Goal: Information Seeking & Learning: Find specific fact

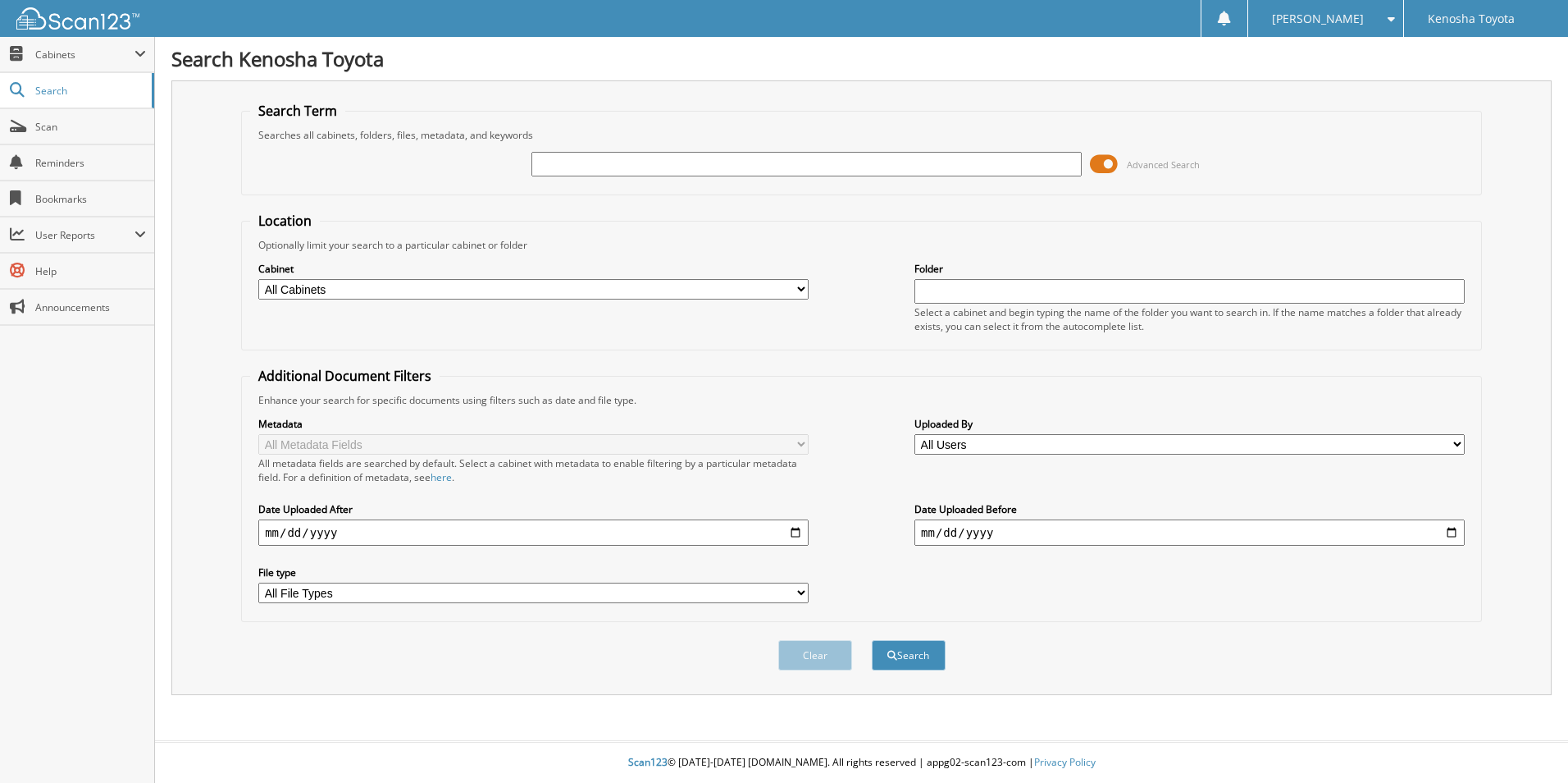
click at [1101, 167] on span at bounding box center [1104, 164] width 28 height 24
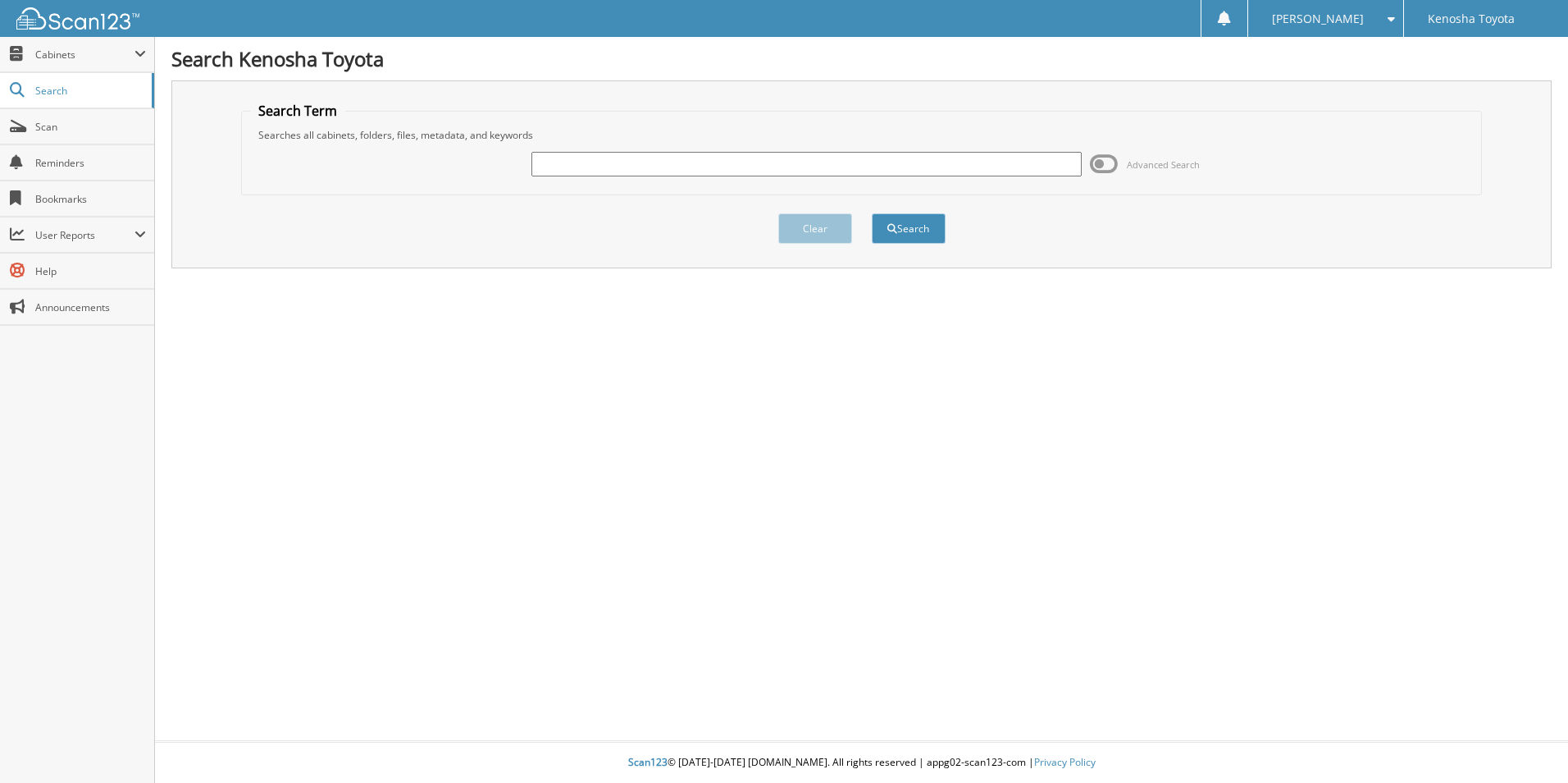
click at [628, 164] on input "text" at bounding box center [806, 164] width 550 height 24
click at [586, 168] on input "MART" at bounding box center [806, 164] width 550 height 24
type input "[PERSON_NAME]"
click at [913, 229] on button "Search" at bounding box center [909, 228] width 74 height 30
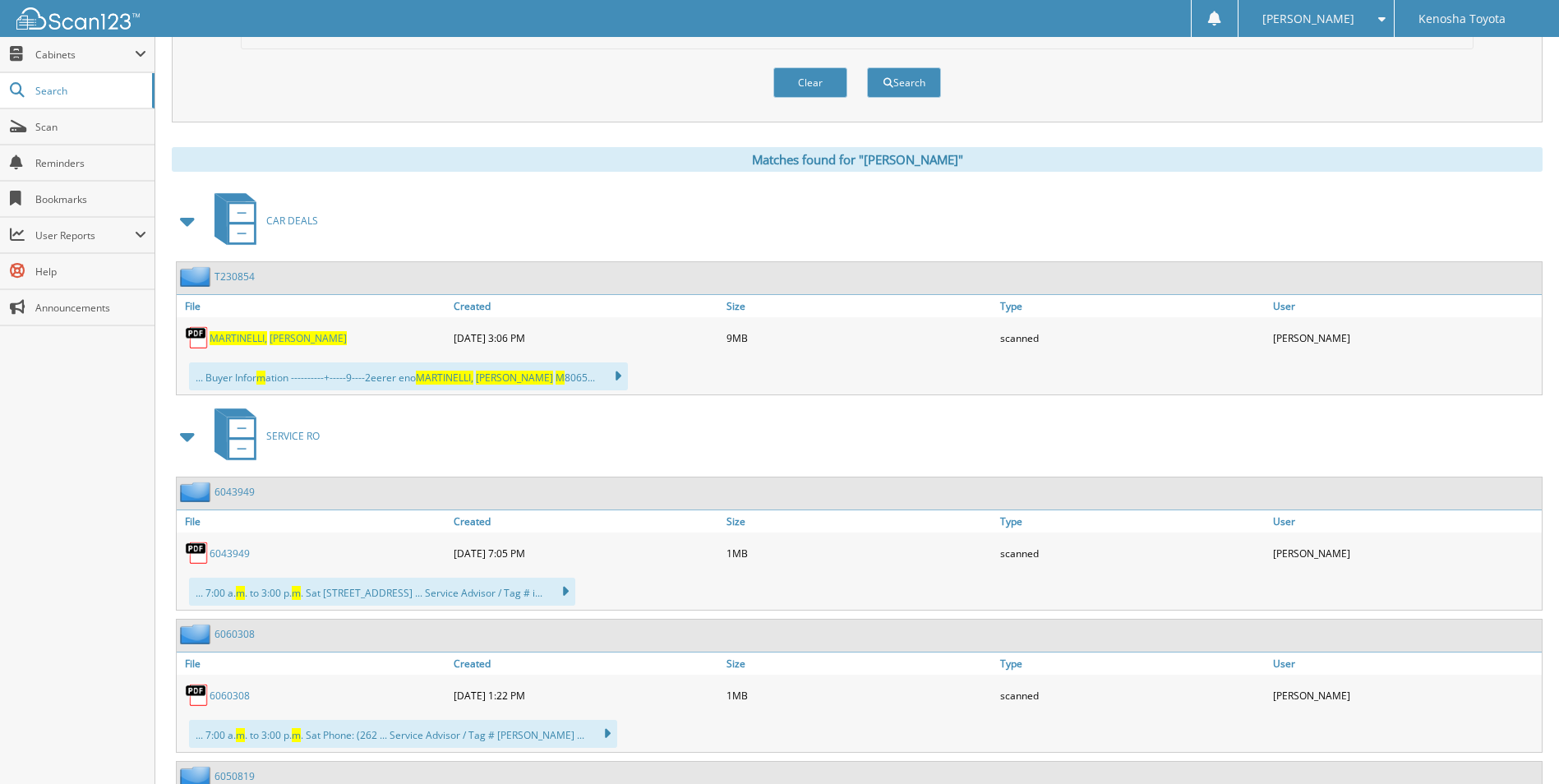
scroll to position [575, 0]
click at [183, 217] on span at bounding box center [188, 220] width 23 height 30
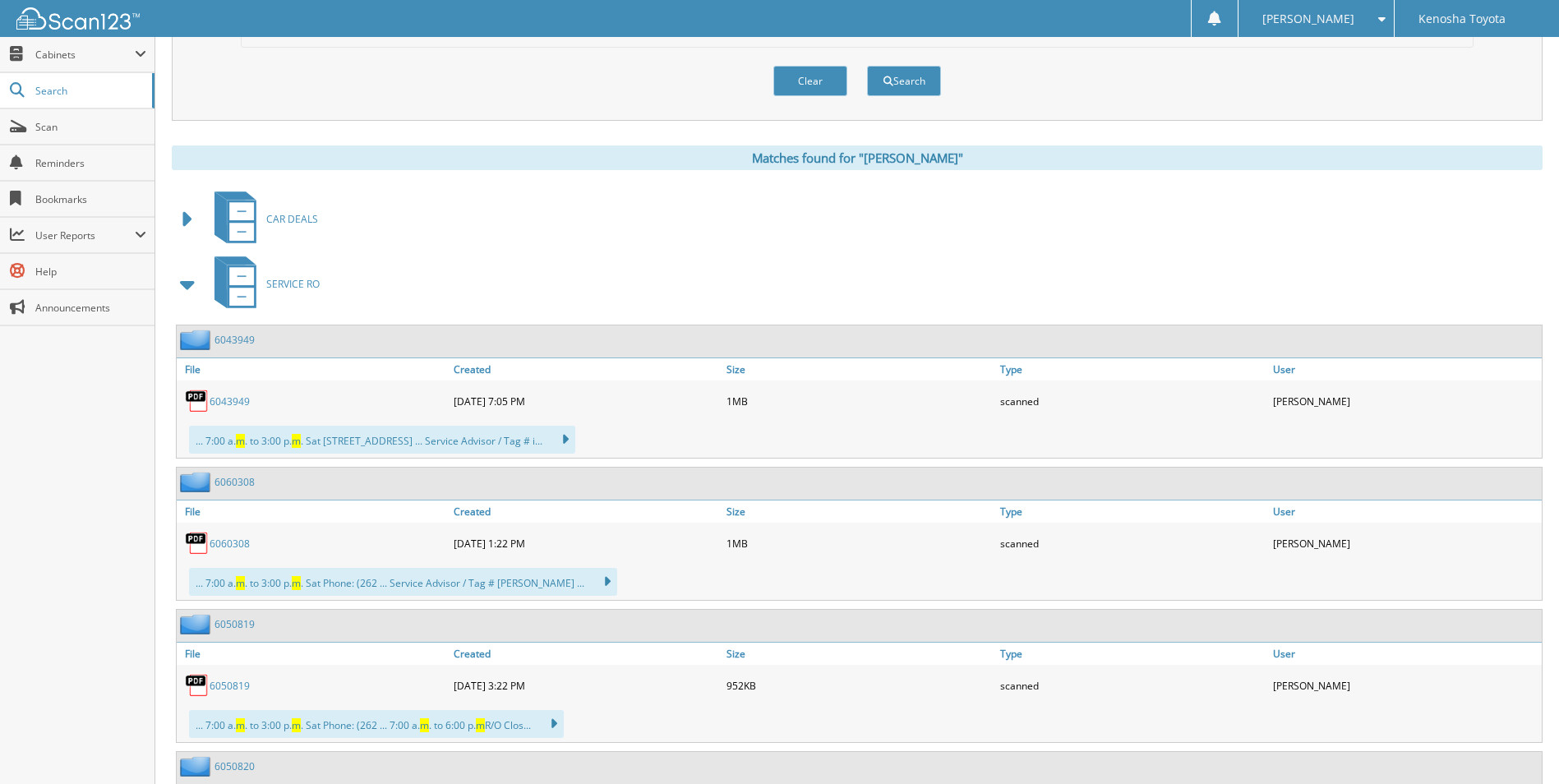
click at [185, 284] on span at bounding box center [188, 284] width 23 height 30
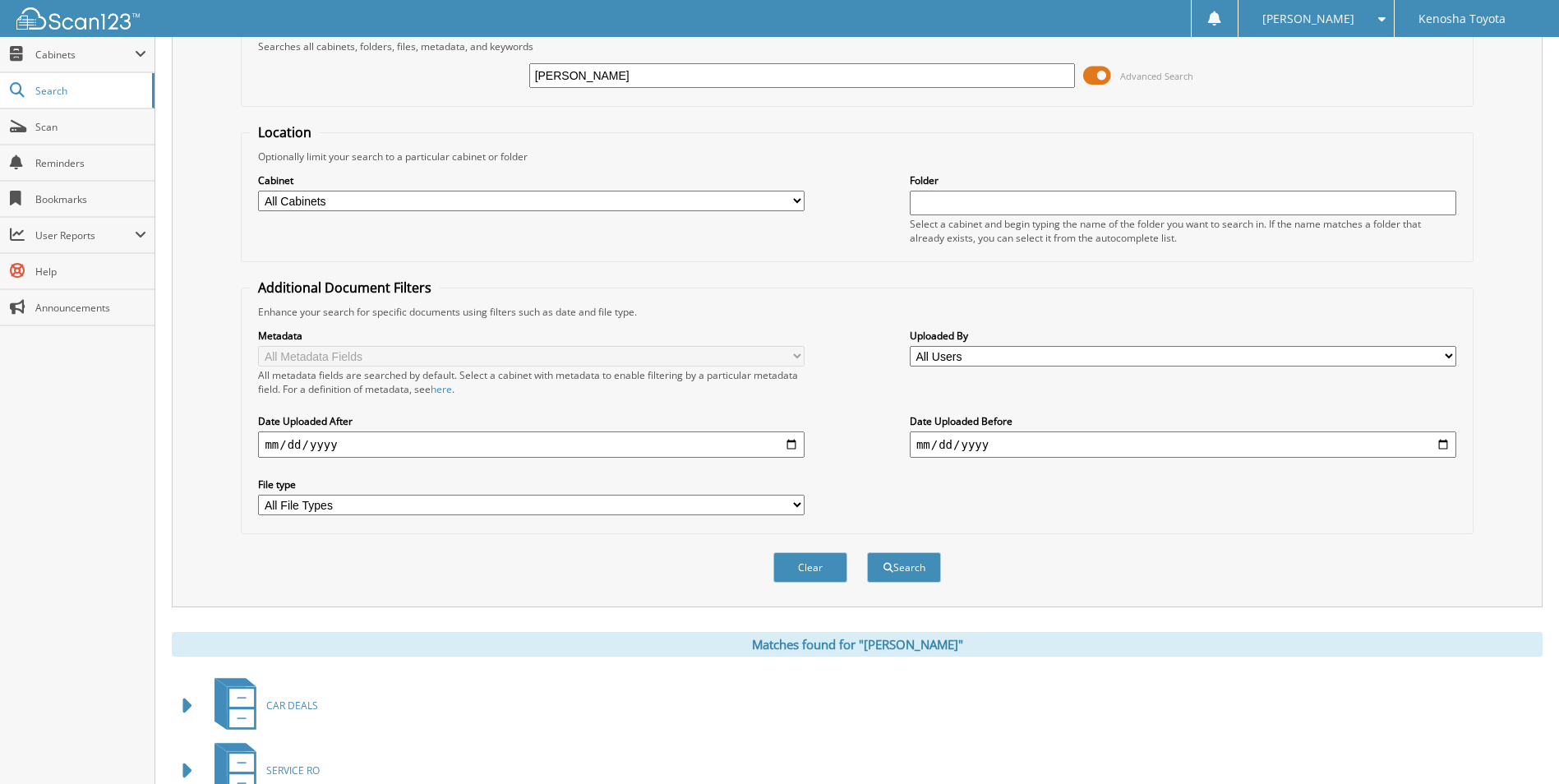
scroll to position [0, 0]
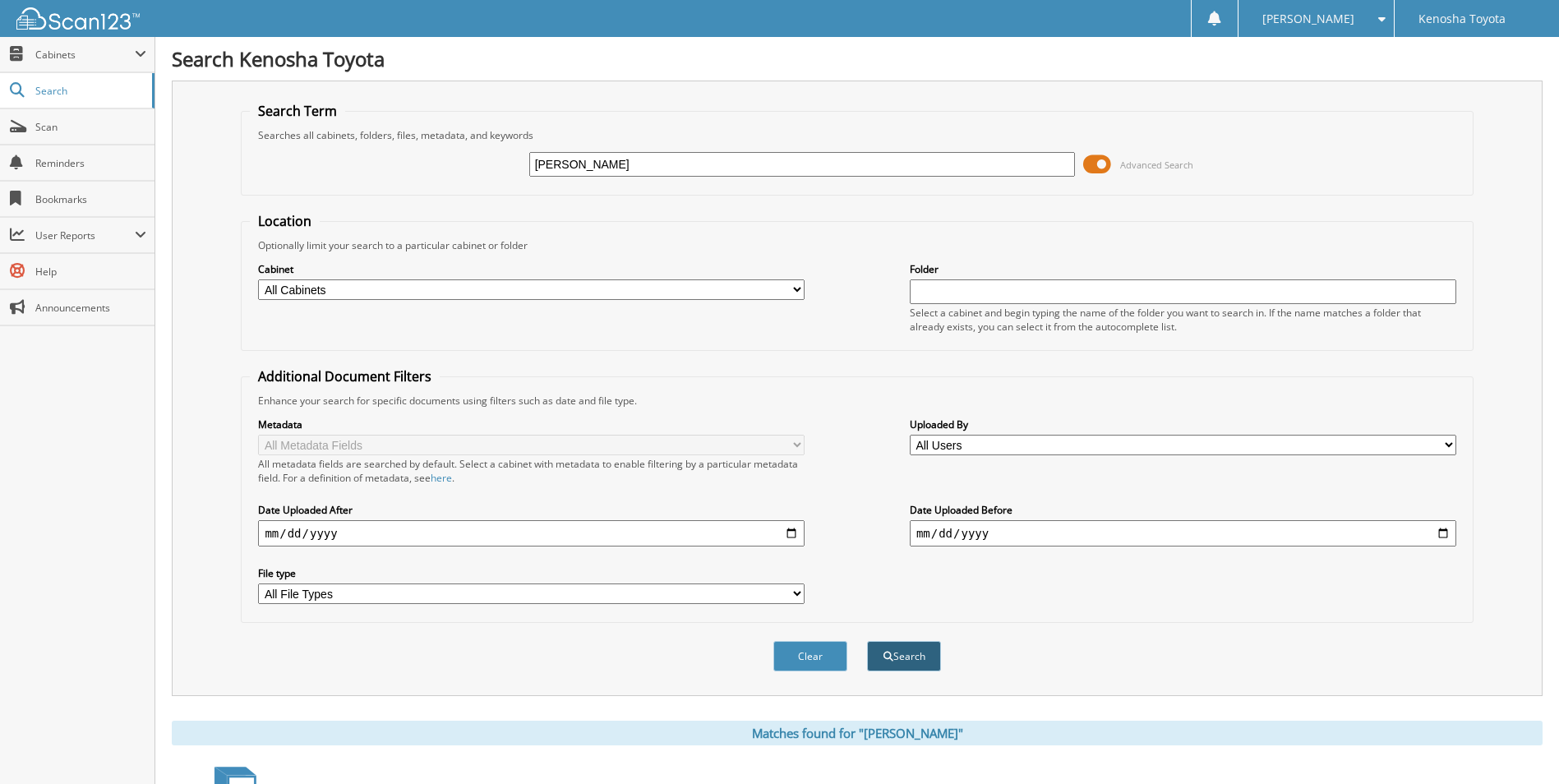
click at [918, 659] on button "Search" at bounding box center [904, 656] width 74 height 30
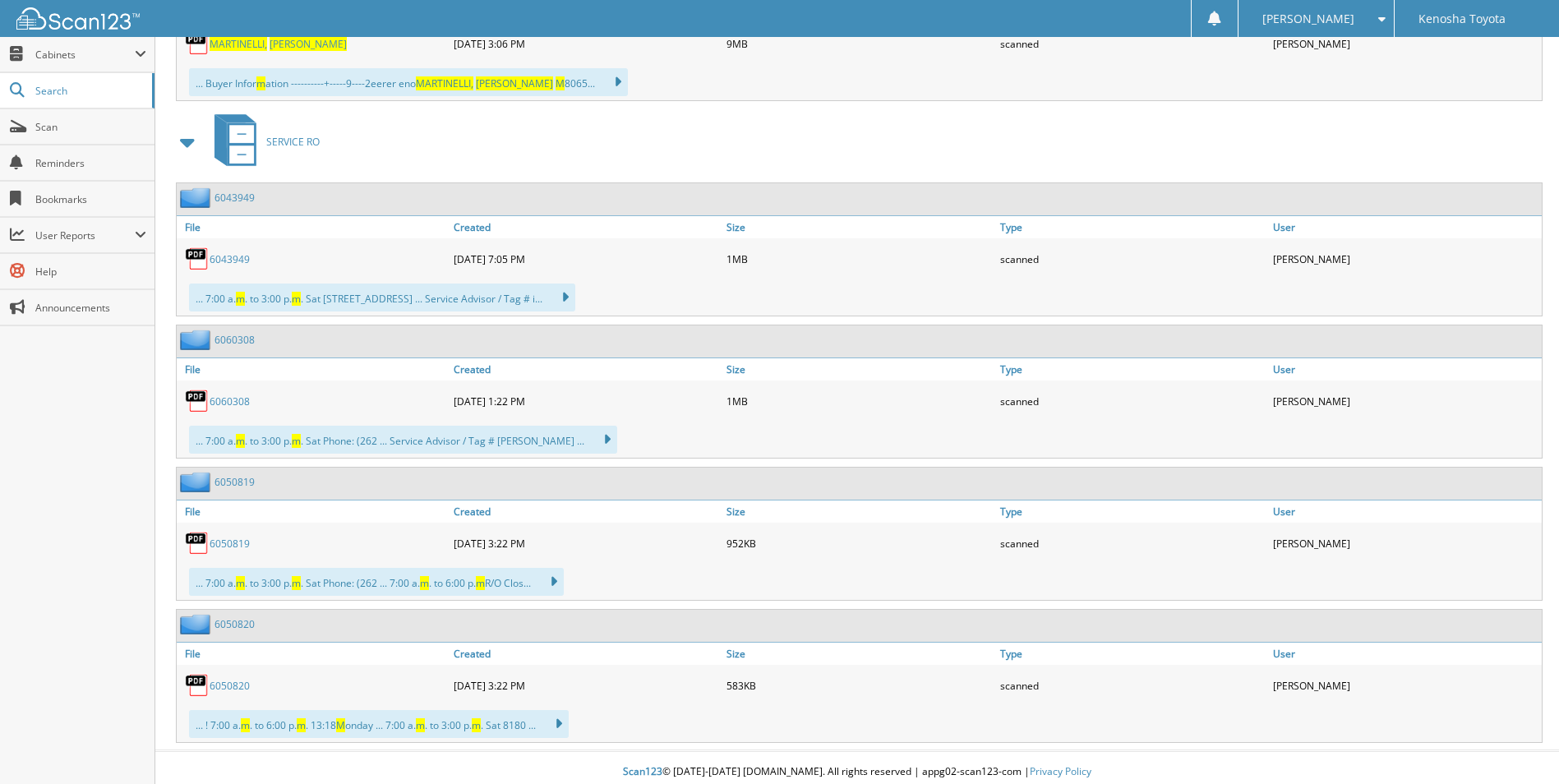
scroll to position [877, 0]
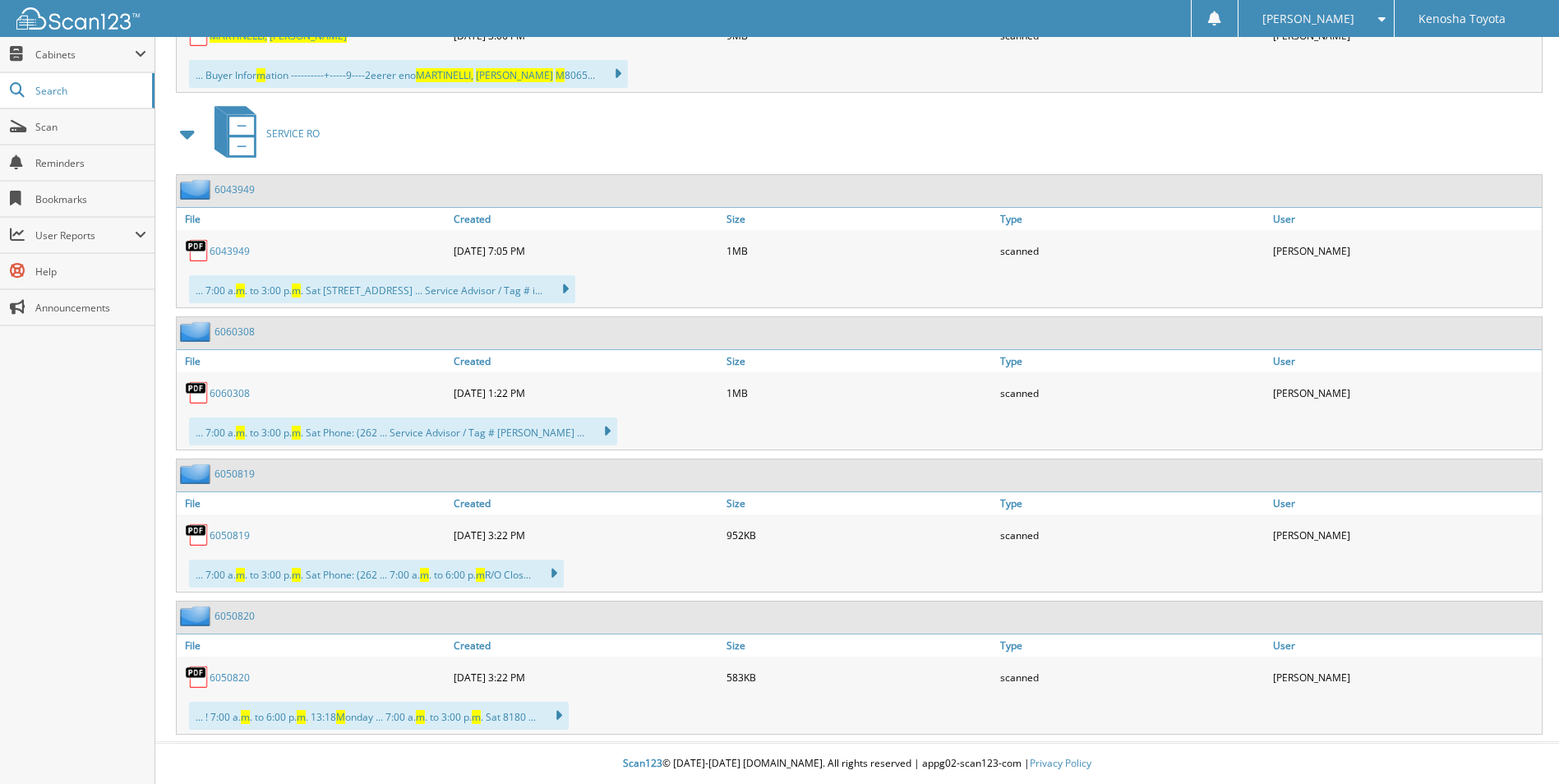
click at [182, 134] on span at bounding box center [188, 134] width 23 height 30
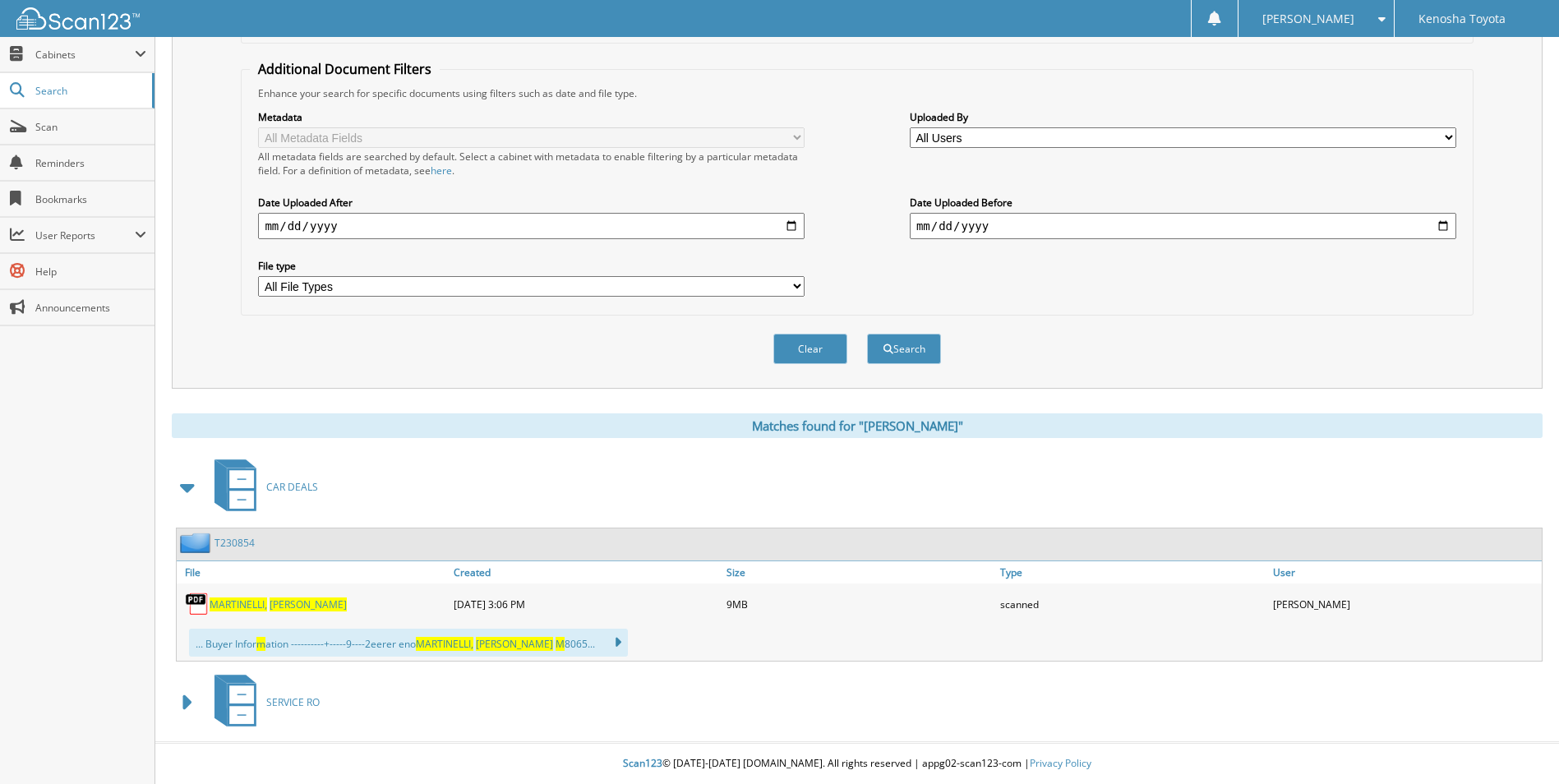
click at [190, 483] on span at bounding box center [188, 487] width 23 height 30
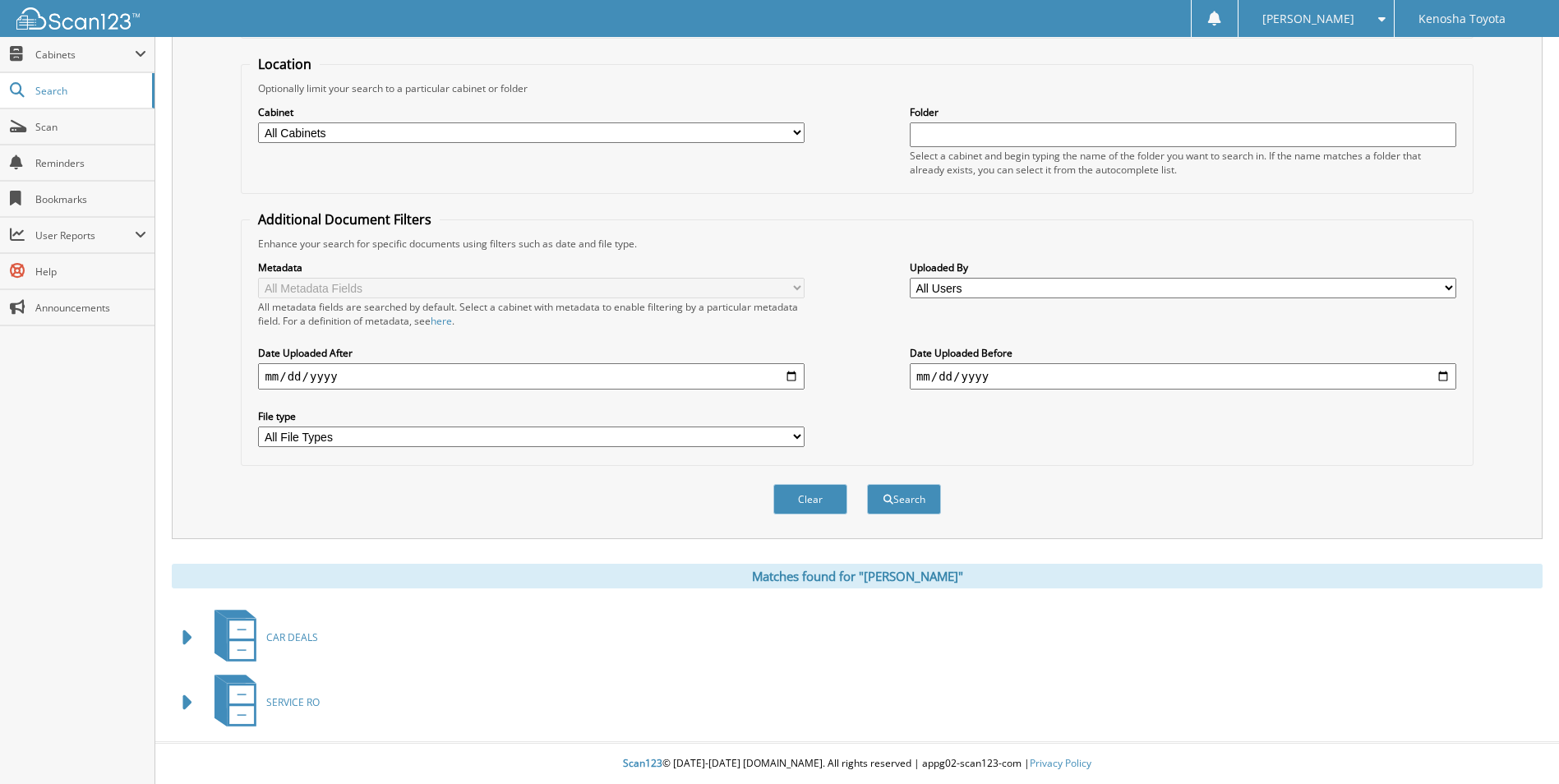
scroll to position [158, 0]
click at [187, 702] on span at bounding box center [188, 703] width 23 height 30
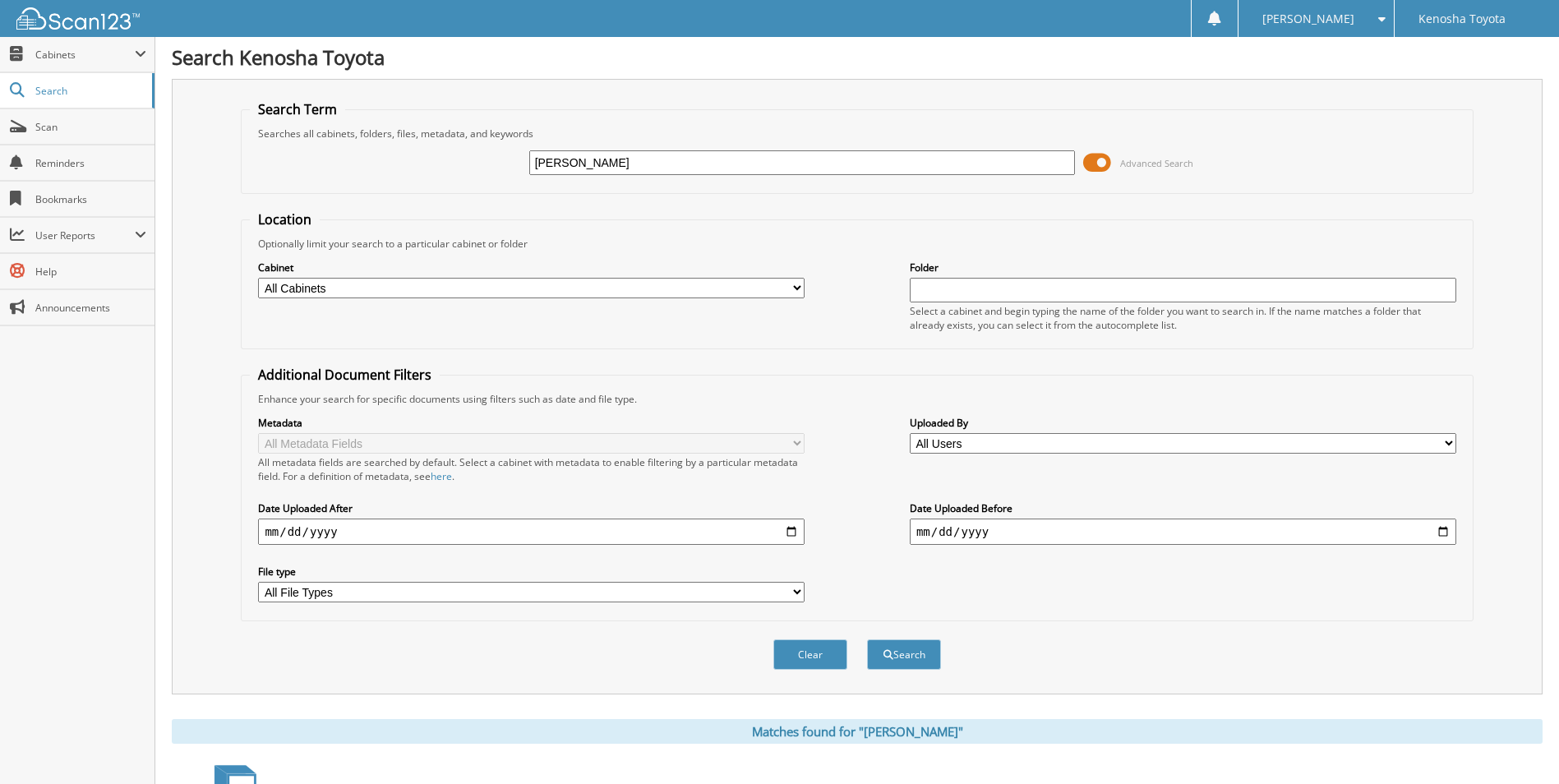
scroll to position [0, 0]
click at [1094, 166] on span at bounding box center [1098, 164] width 28 height 24
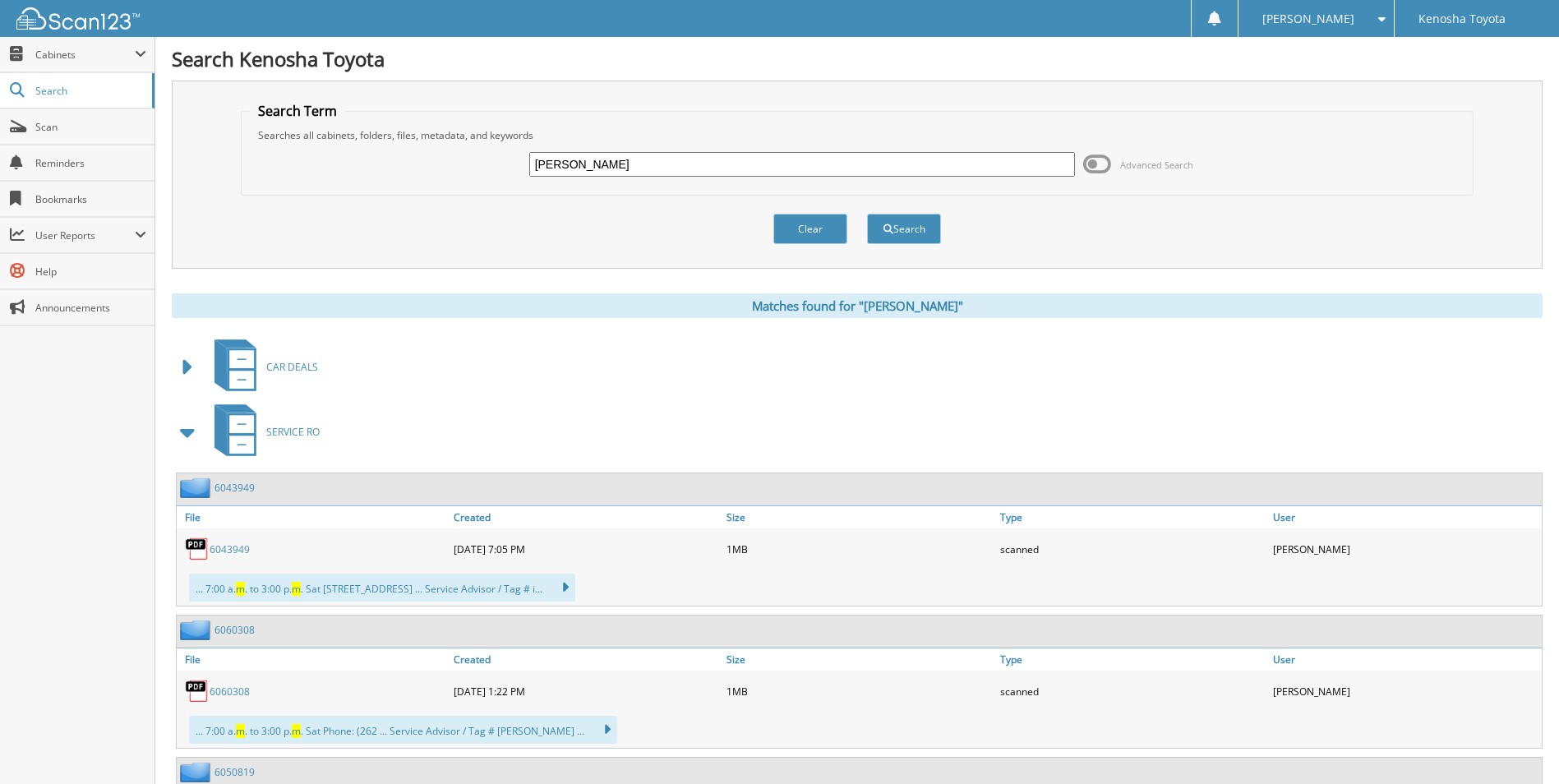
click at [248, 433] on icon at bounding box center [241, 424] width 24 height 18
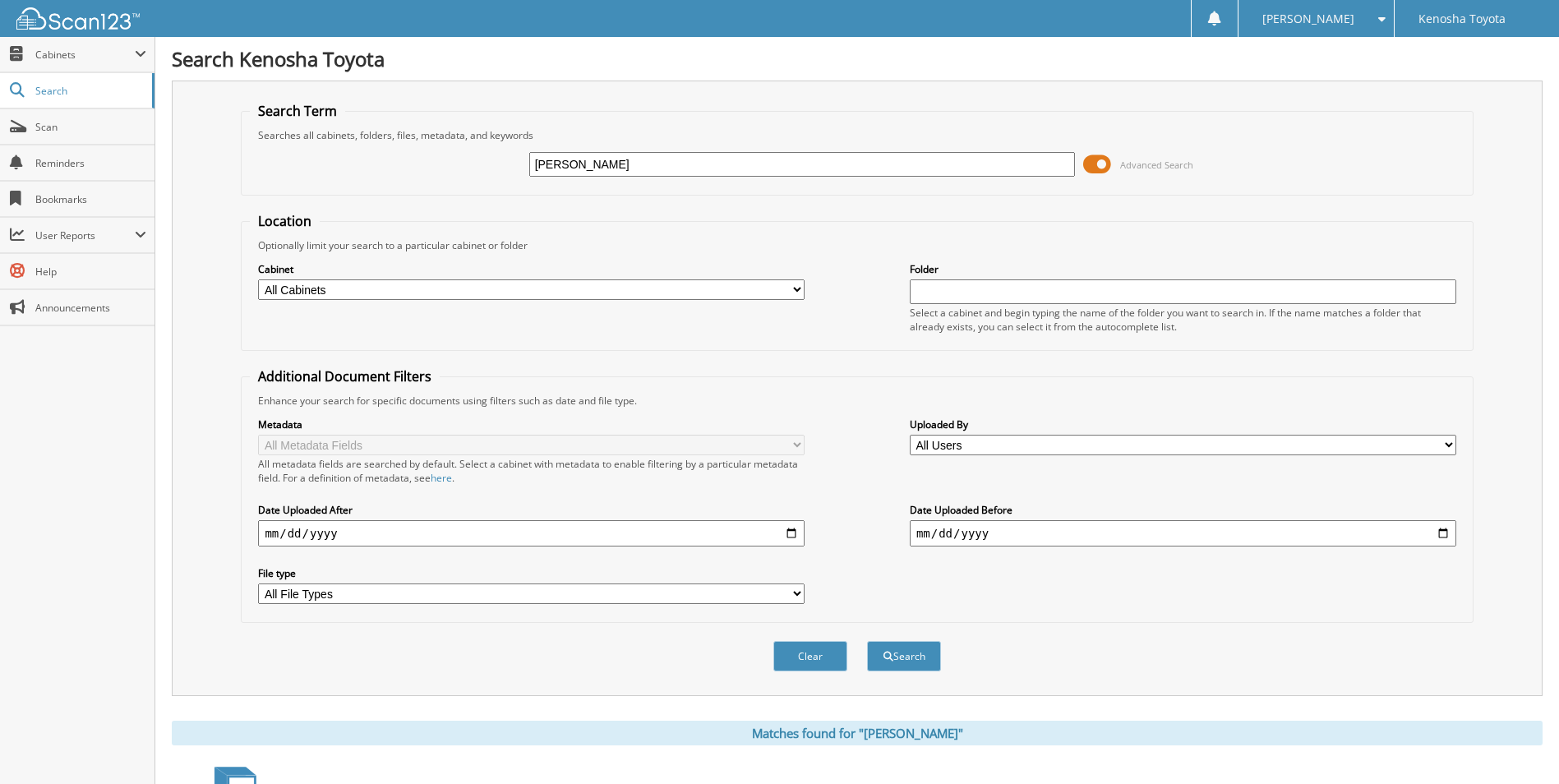
click at [1101, 164] on span at bounding box center [1098, 164] width 28 height 24
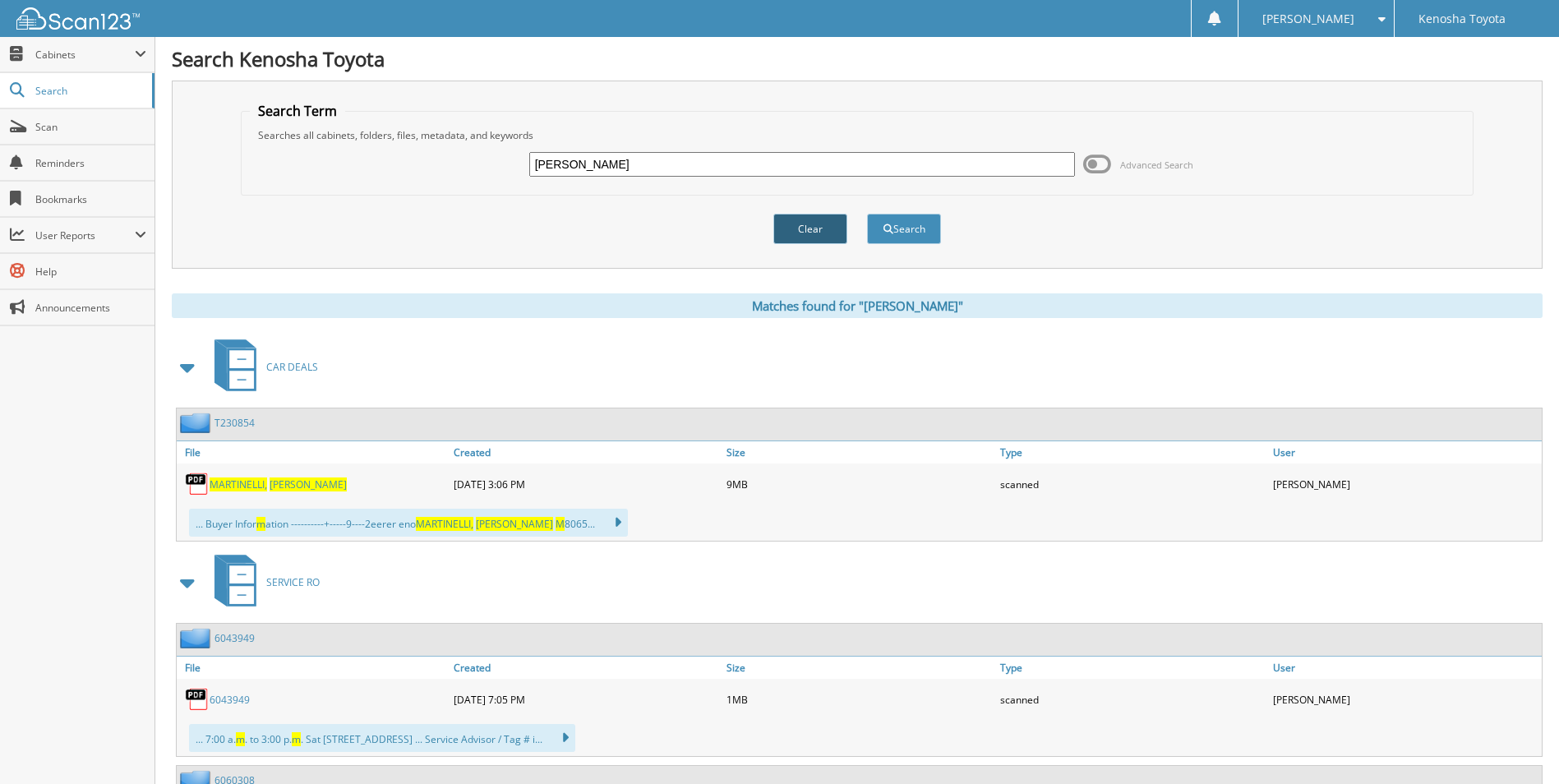
click at [823, 231] on button "Clear" at bounding box center [809, 228] width 74 height 30
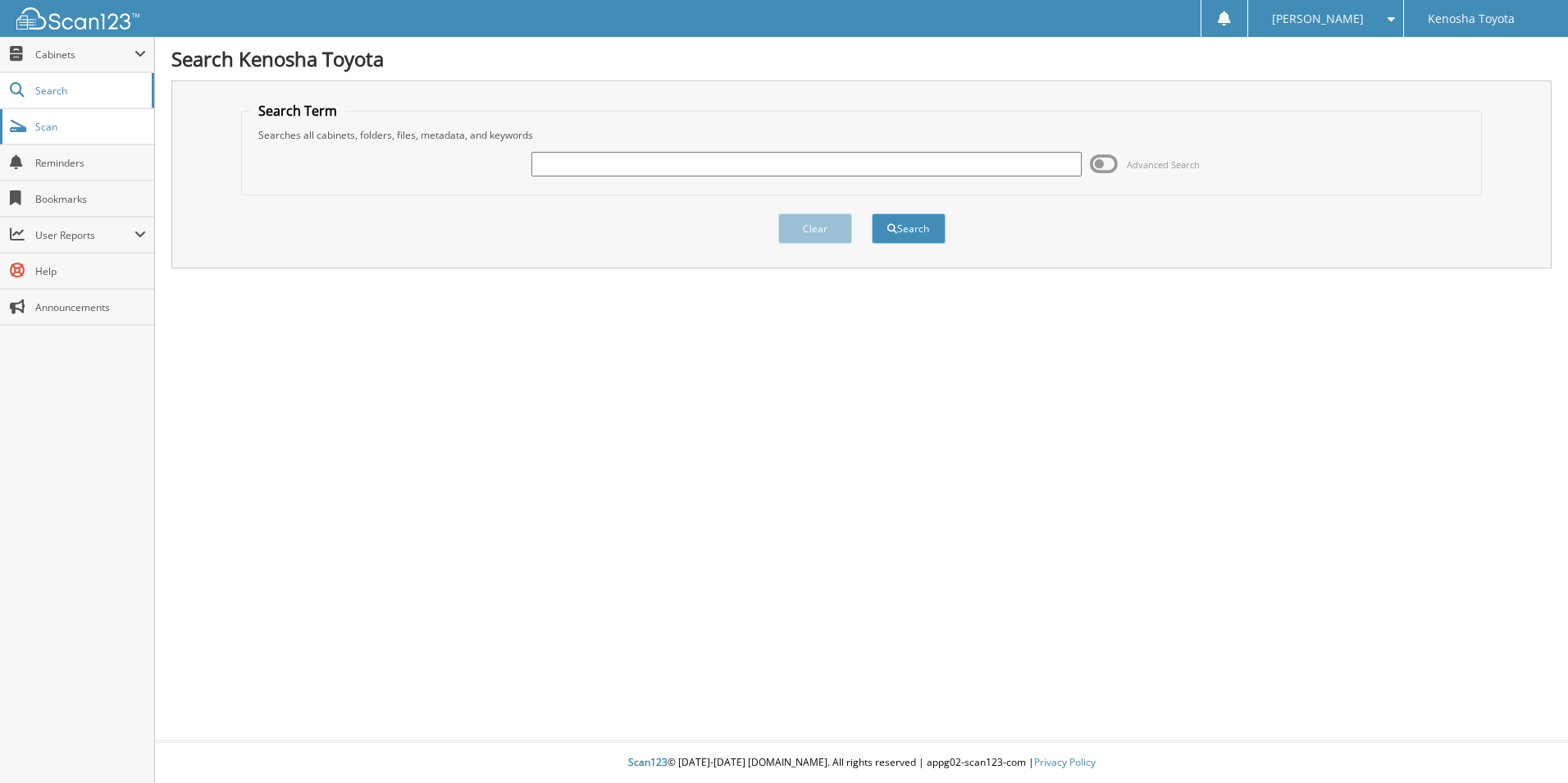
click at [87, 131] on span "Scan" at bounding box center [91, 126] width 111 height 14
